Goal: Task Accomplishment & Management: Manage account settings

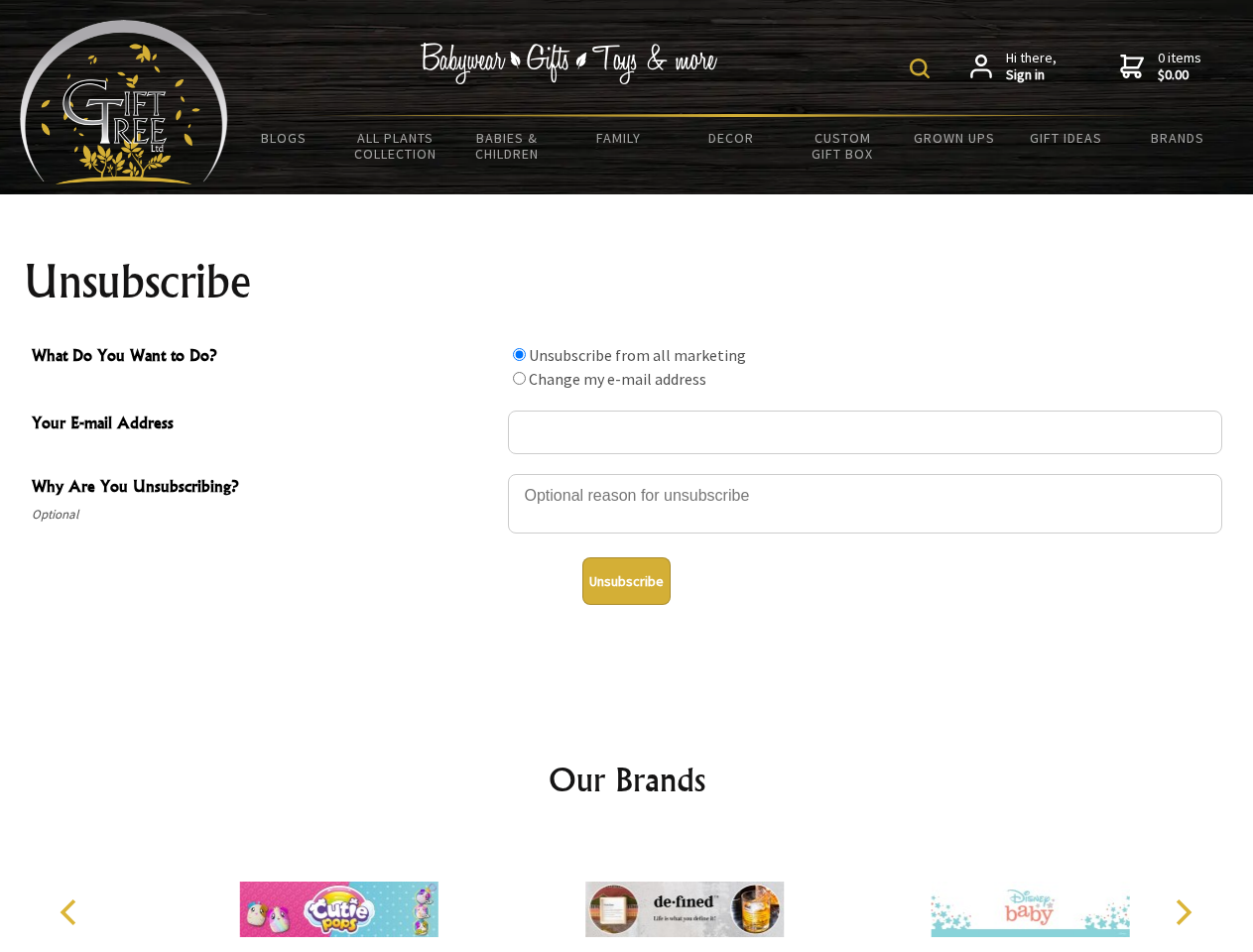
click at [922, 68] on img at bounding box center [919, 68] width 20 height 20
click at [626, 474] on div at bounding box center [865, 507] width 714 height 69
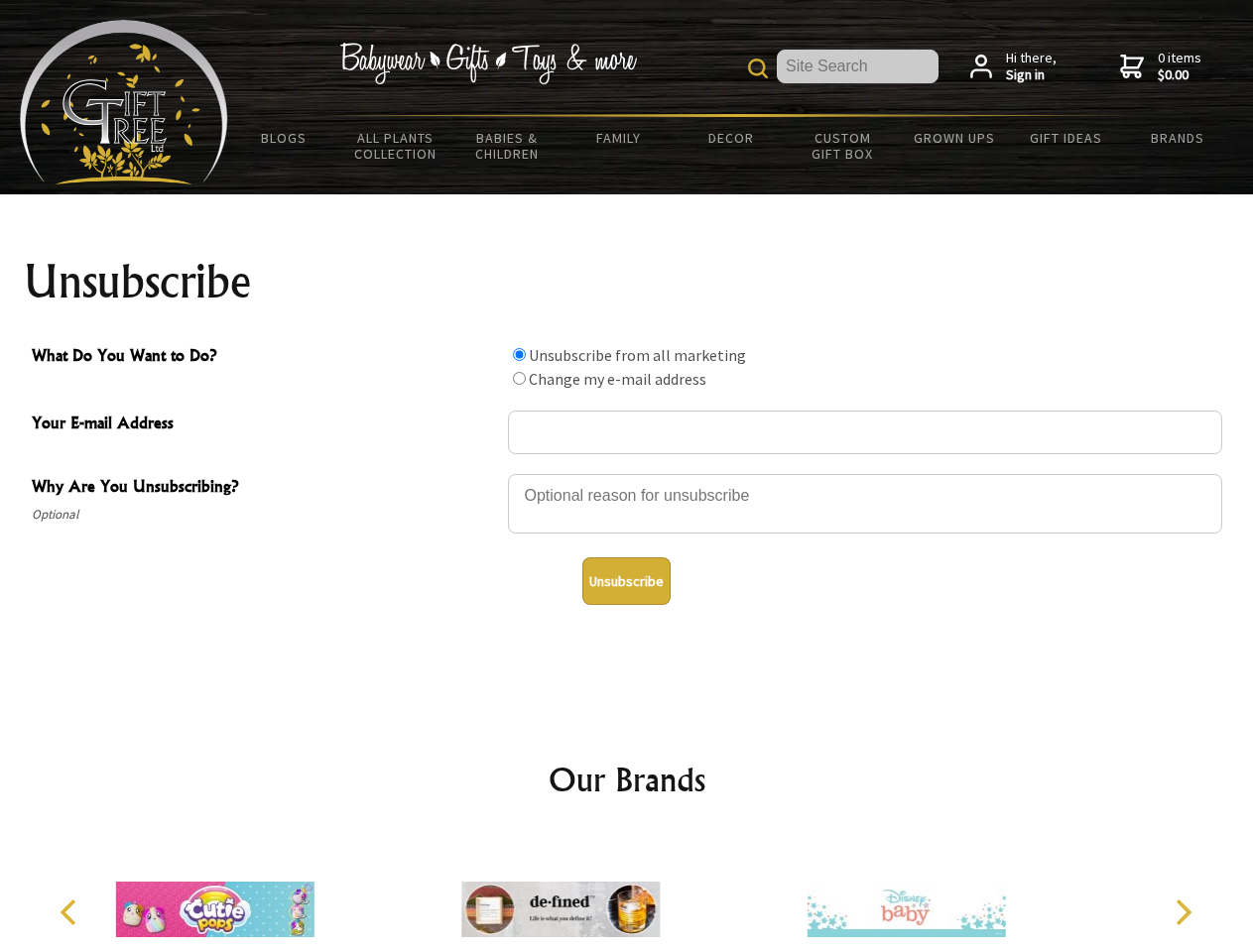
click at [519, 354] on input "What Do You Want to Do?" at bounding box center [519, 354] width 13 height 13
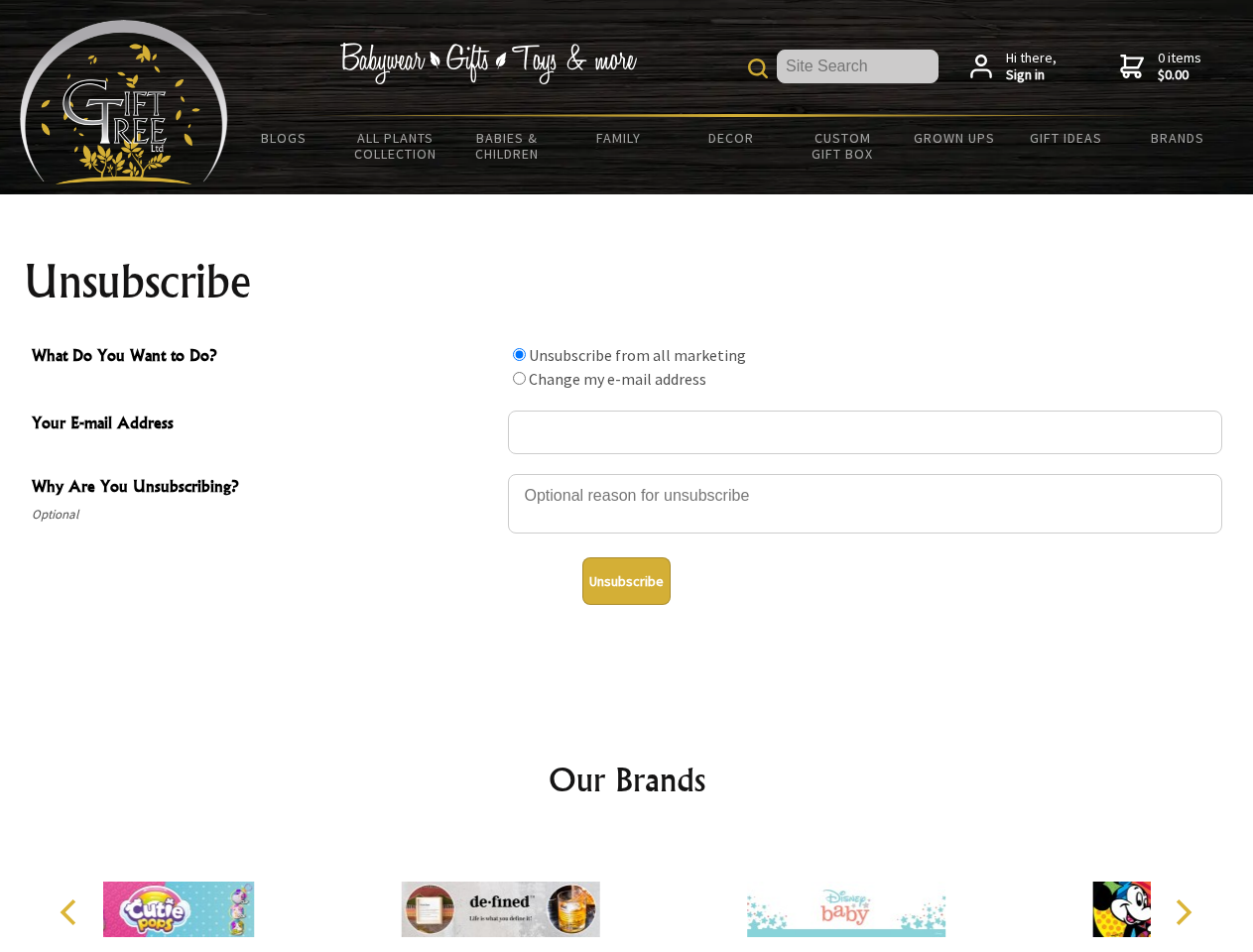
click at [519, 378] on input "What Do You Want to Do?" at bounding box center [519, 378] width 13 height 13
radio input "true"
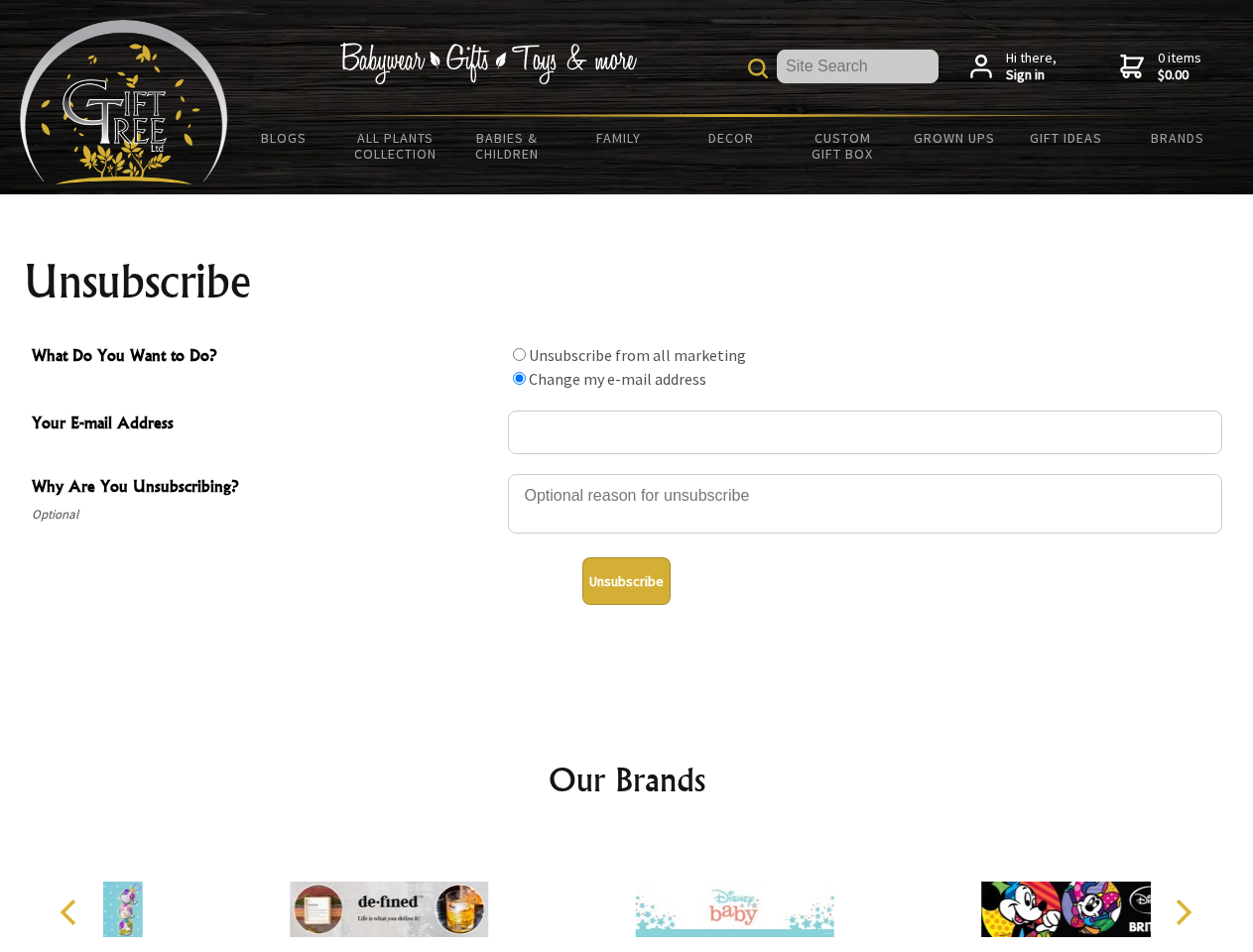
click at [626, 582] on button "Unsubscribe" at bounding box center [626, 582] width 88 height 48
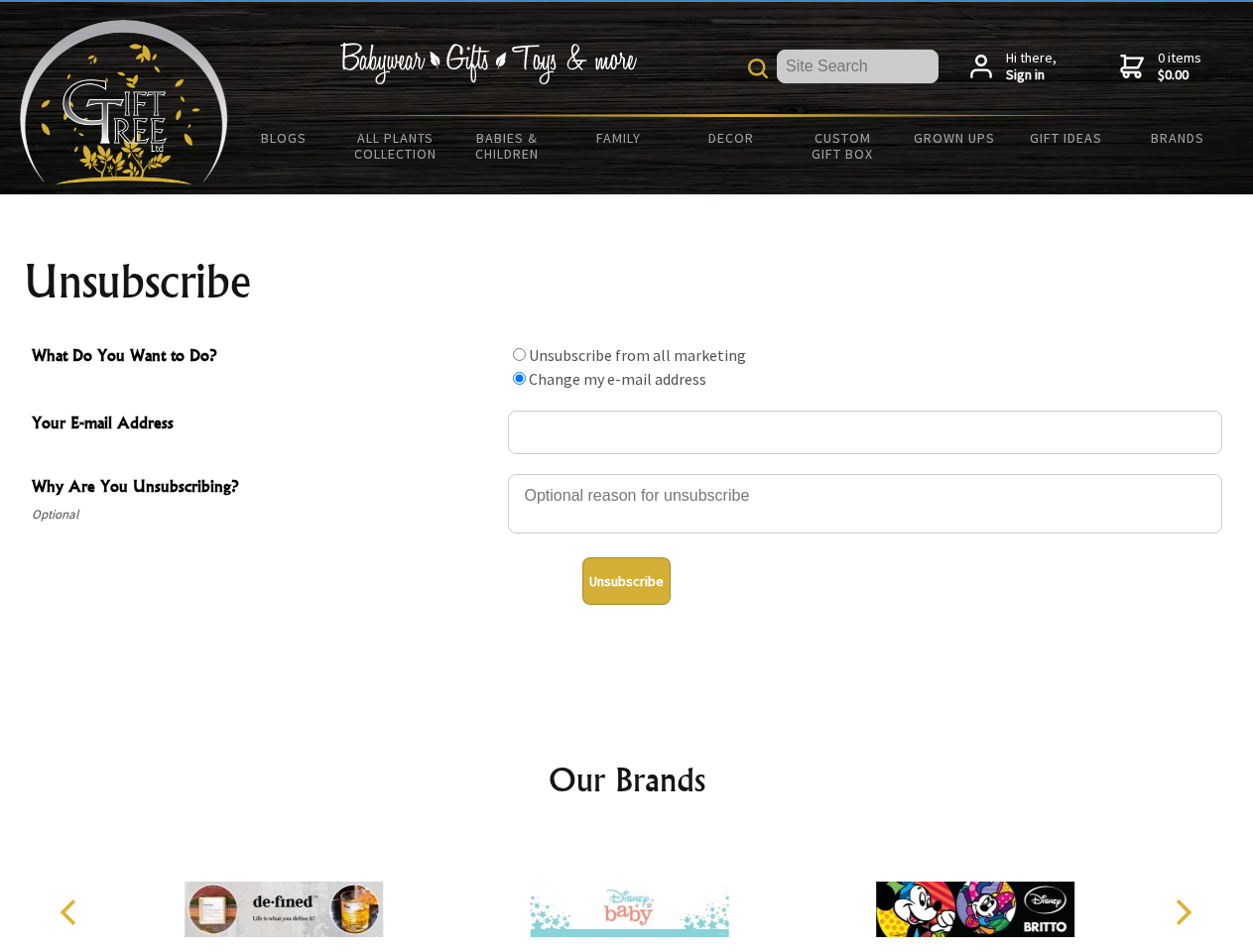
click at [71, 912] on icon "Previous" at bounding box center [70, 912] width 26 height 26
click at [1183, 912] on icon "Next" at bounding box center [1182, 912] width 26 height 26
